Goal: Navigation & Orientation: Find specific page/section

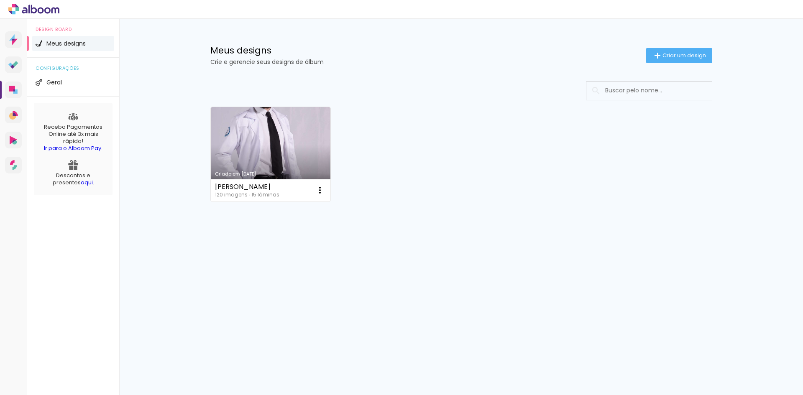
click at [15, 4] on icon at bounding box center [33, 9] width 51 height 11
click at [32, 5] on icon at bounding box center [34, 9] width 6 height 9
click at [18, 2] on div at bounding box center [401, 9] width 803 height 19
